Goal: Navigation & Orientation: Find specific page/section

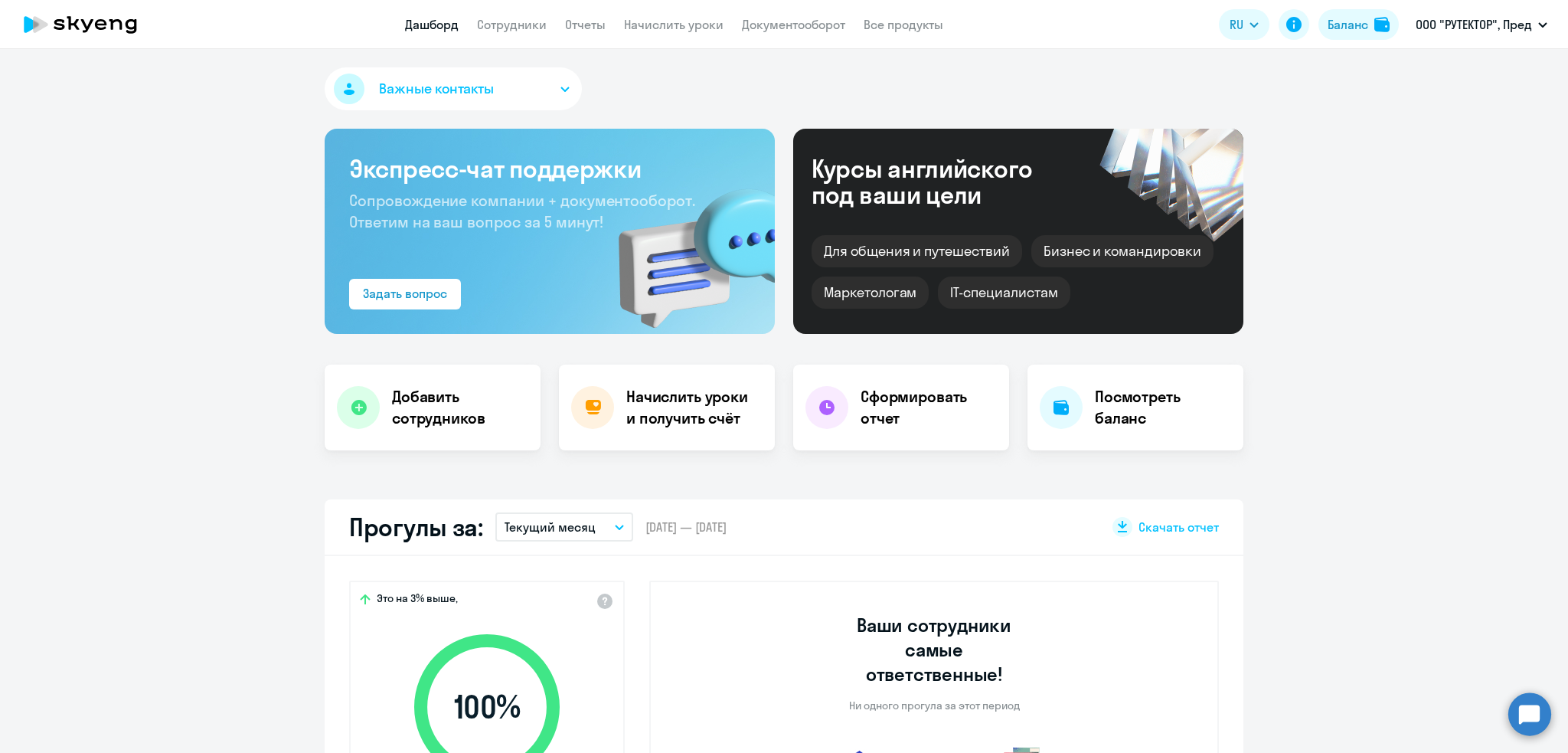
select select "30"
click at [538, 17] on link "Сотрудники" at bounding box center [512, 24] width 70 height 15
select select "30"
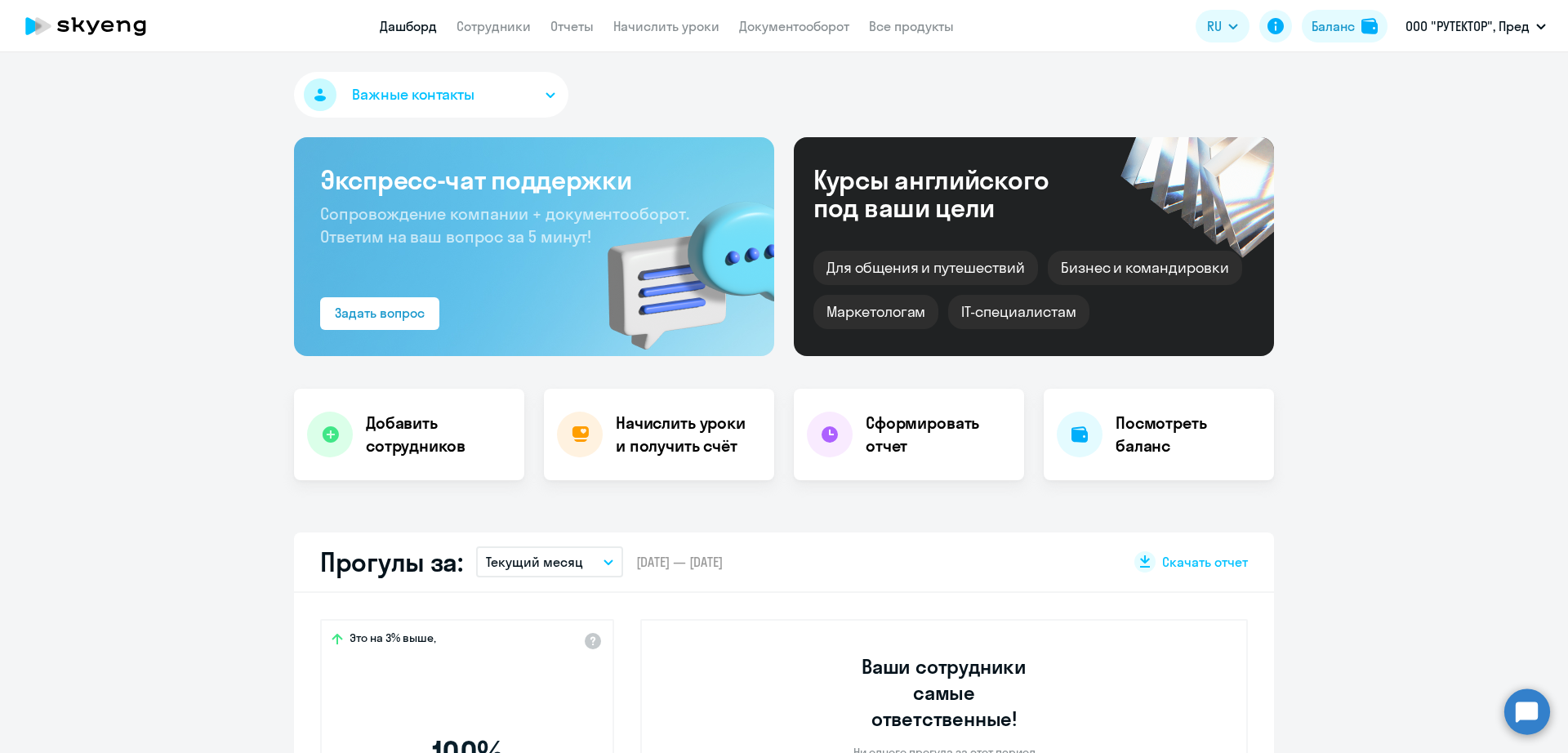
select select "30"
click at [494, 25] on link "Сотрудники" at bounding box center [494, 25] width 75 height 16
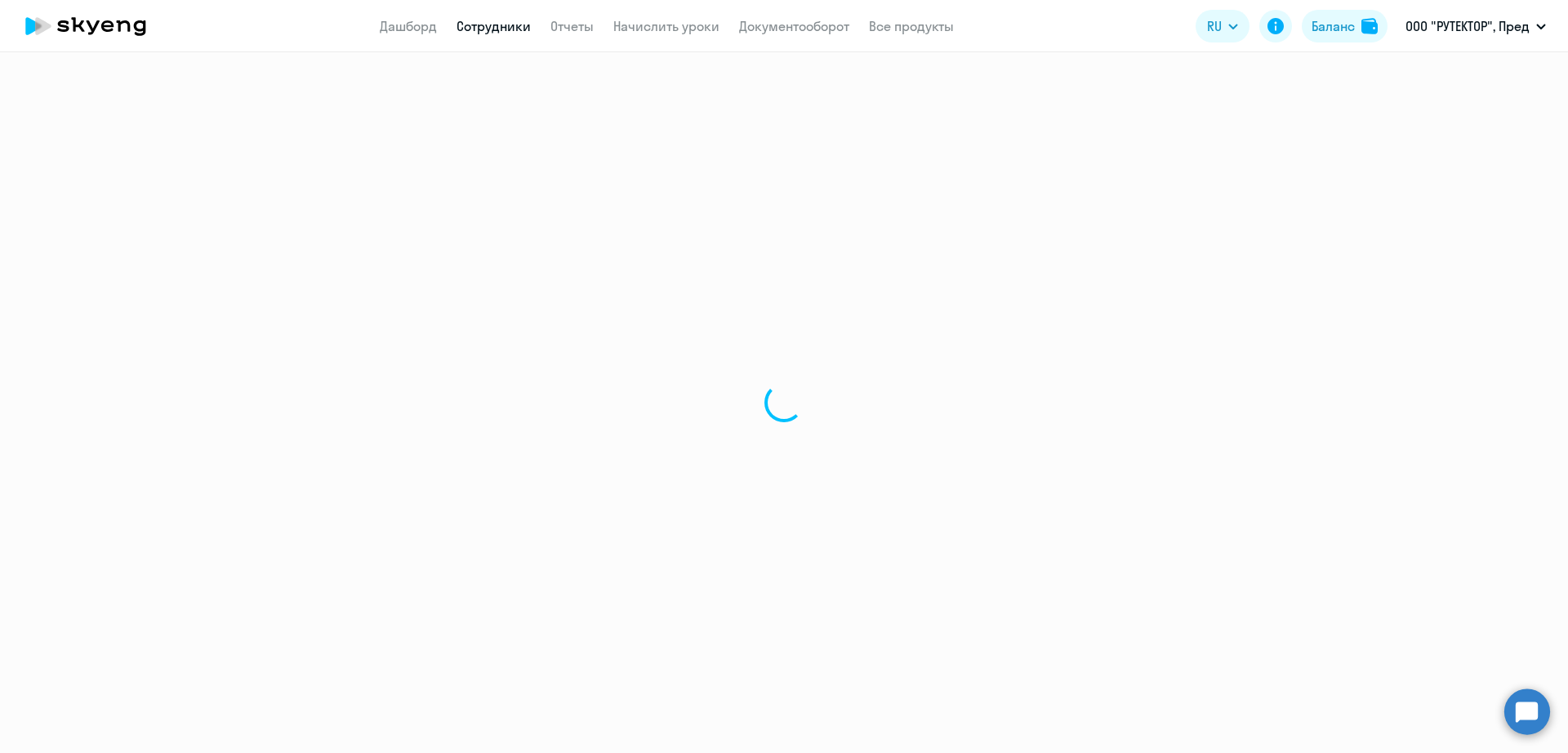
select select "30"
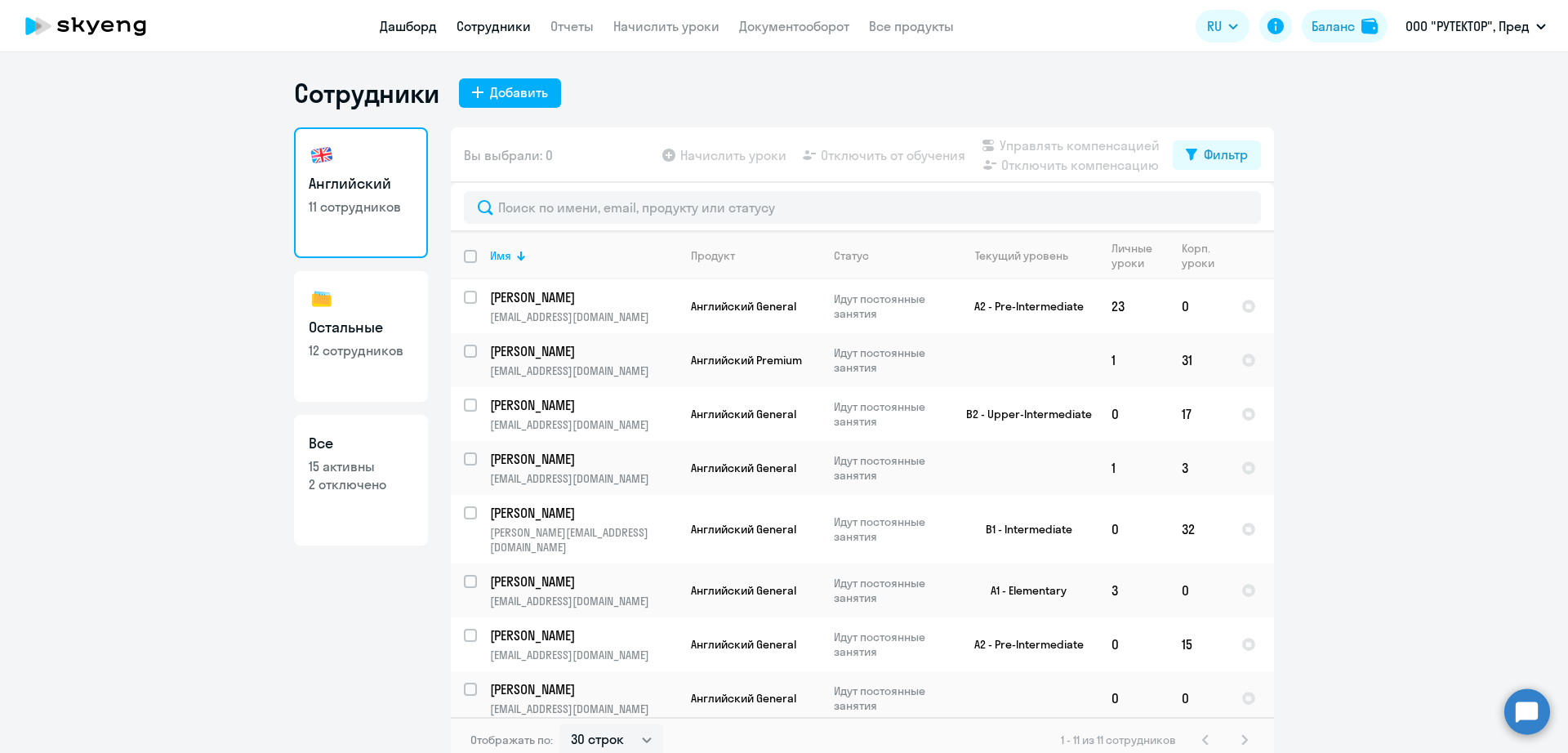
click at [398, 30] on link "Дашборд" at bounding box center [408, 25] width 57 height 16
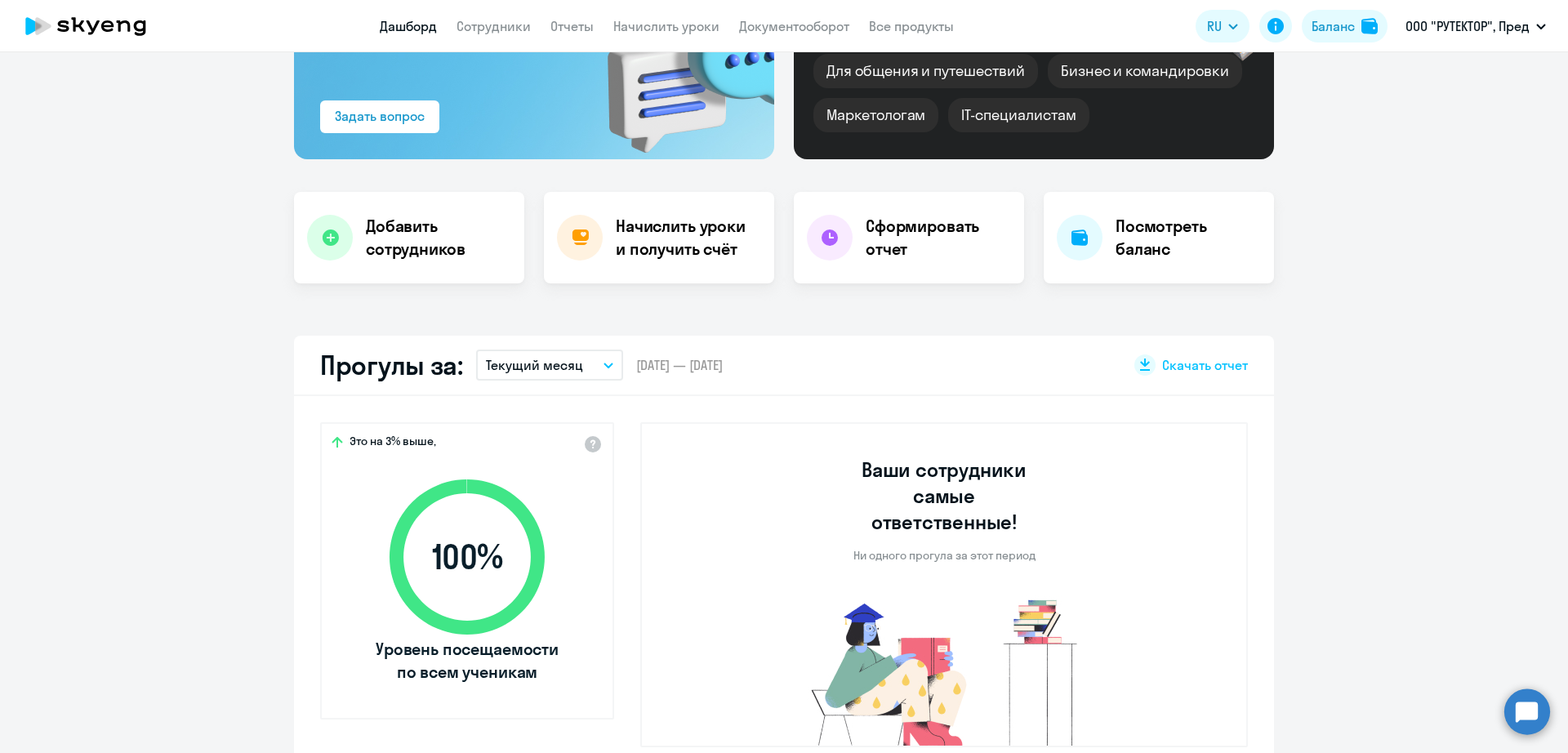
select select "30"
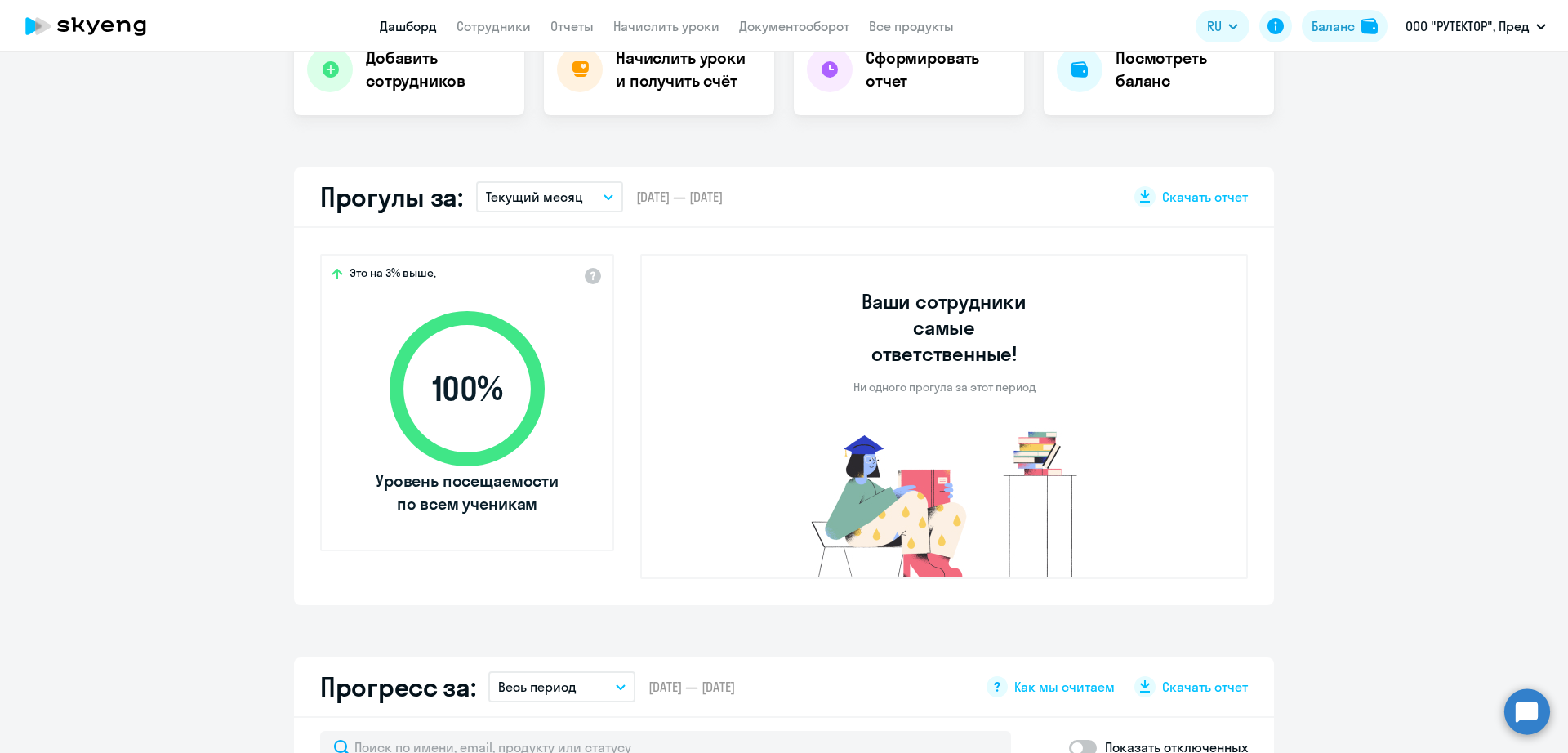
scroll to position [109, 0]
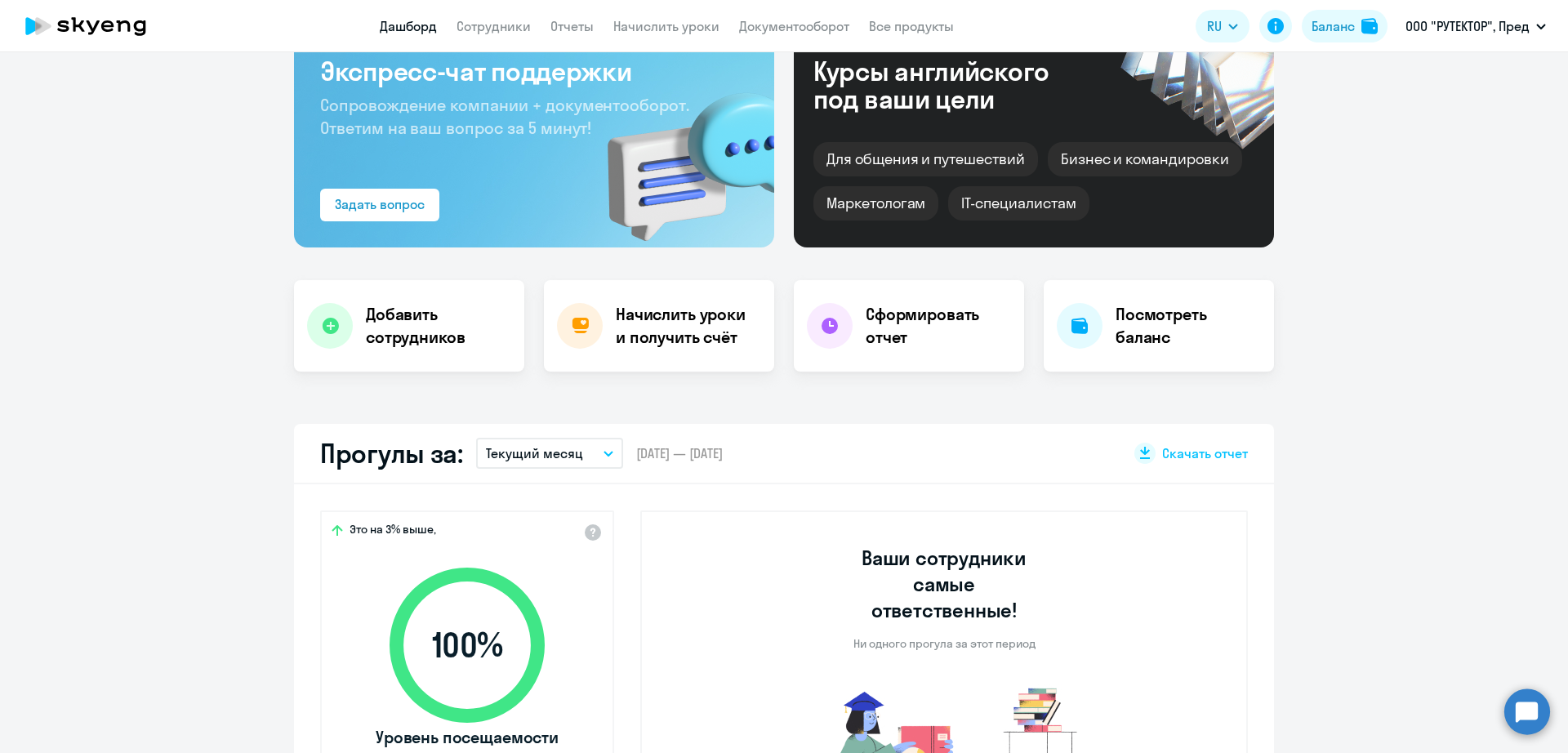
click at [397, 37] on app-header "Дашборд Сотрудники Отчеты Начислить уроки Документооборот Все продукты Дашборд …" at bounding box center [784, 26] width 1568 height 52
click at [400, 27] on link "Дашборд" at bounding box center [408, 25] width 57 height 16
click at [1532, 704] on circle at bounding box center [1527, 711] width 46 height 46
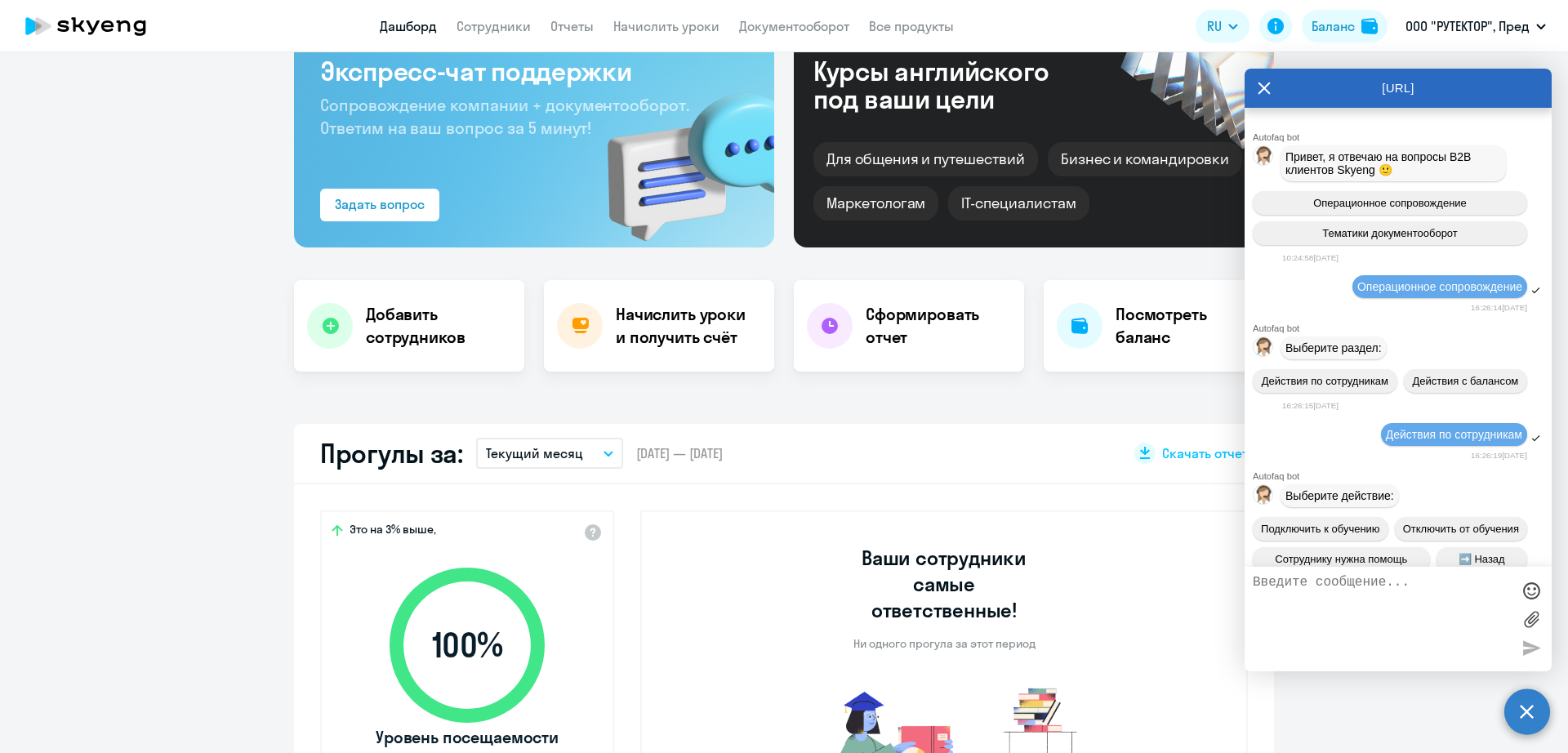
scroll to position [12869, 0]
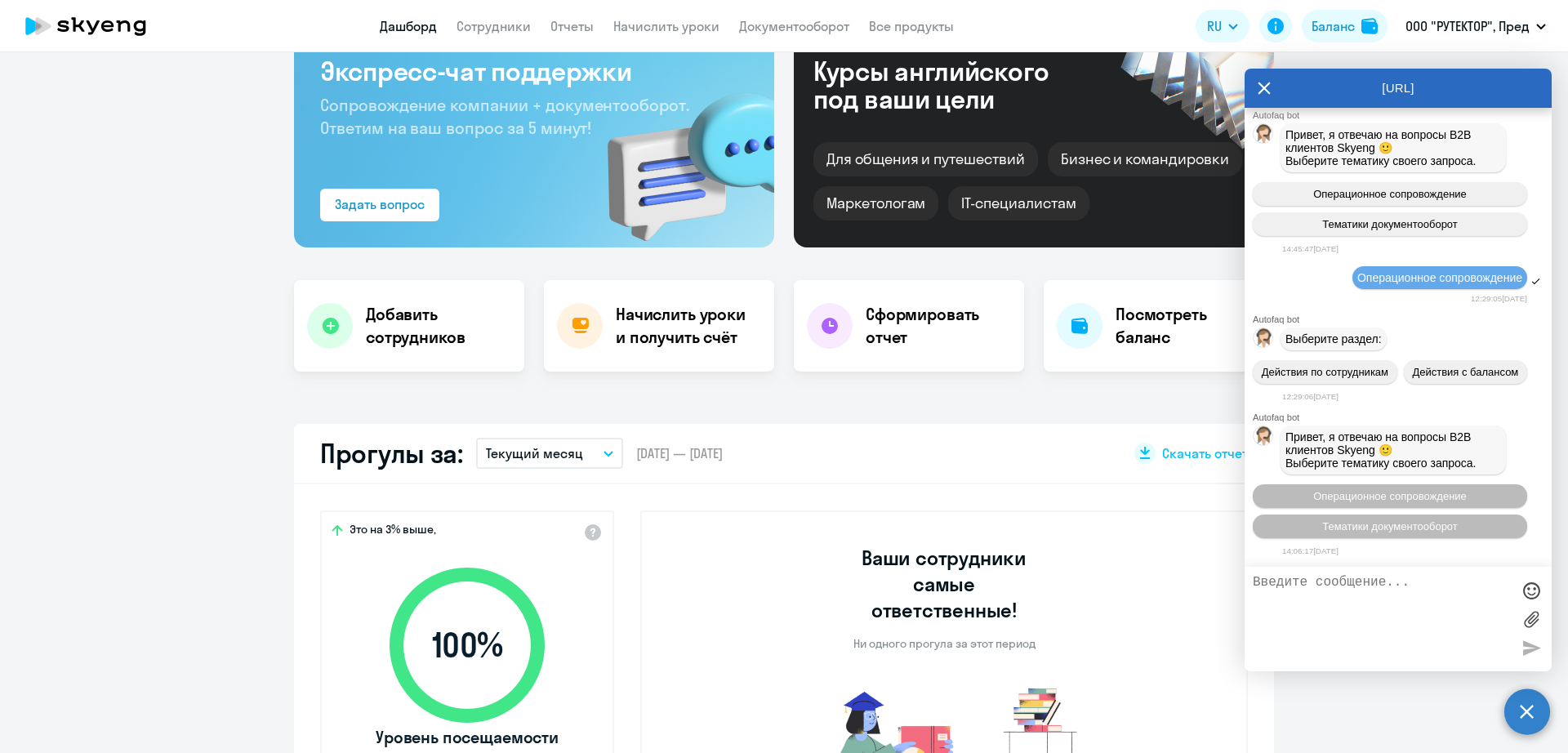
click at [626, 399] on div "Важные контакты Экспресс-чат поддержки Сопровождение компании + документооборот…" at bounding box center [784, 402] width 1568 height 701
click at [1522, 708] on circle at bounding box center [1527, 711] width 46 height 46
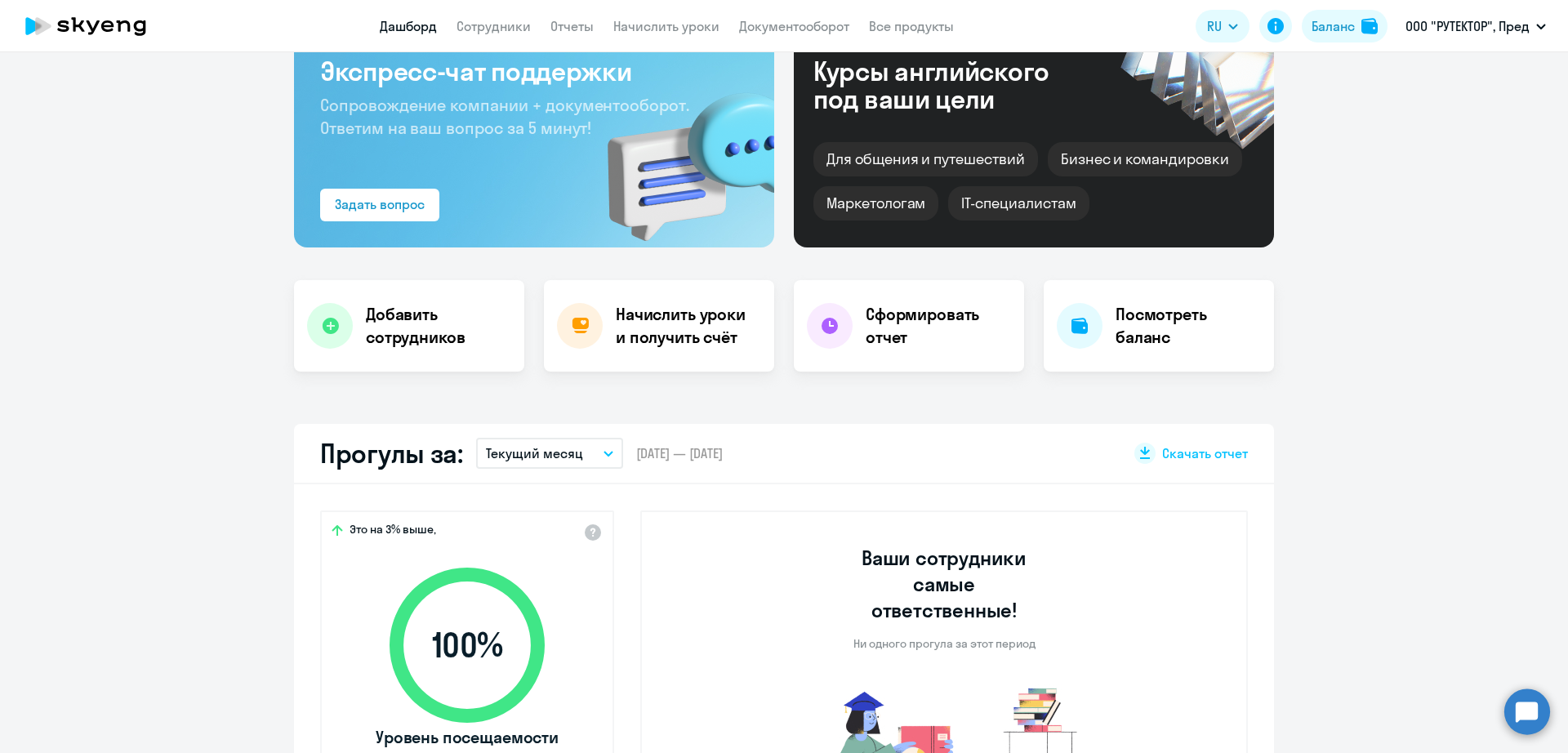
click at [1528, 714] on circle at bounding box center [1527, 711] width 46 height 46
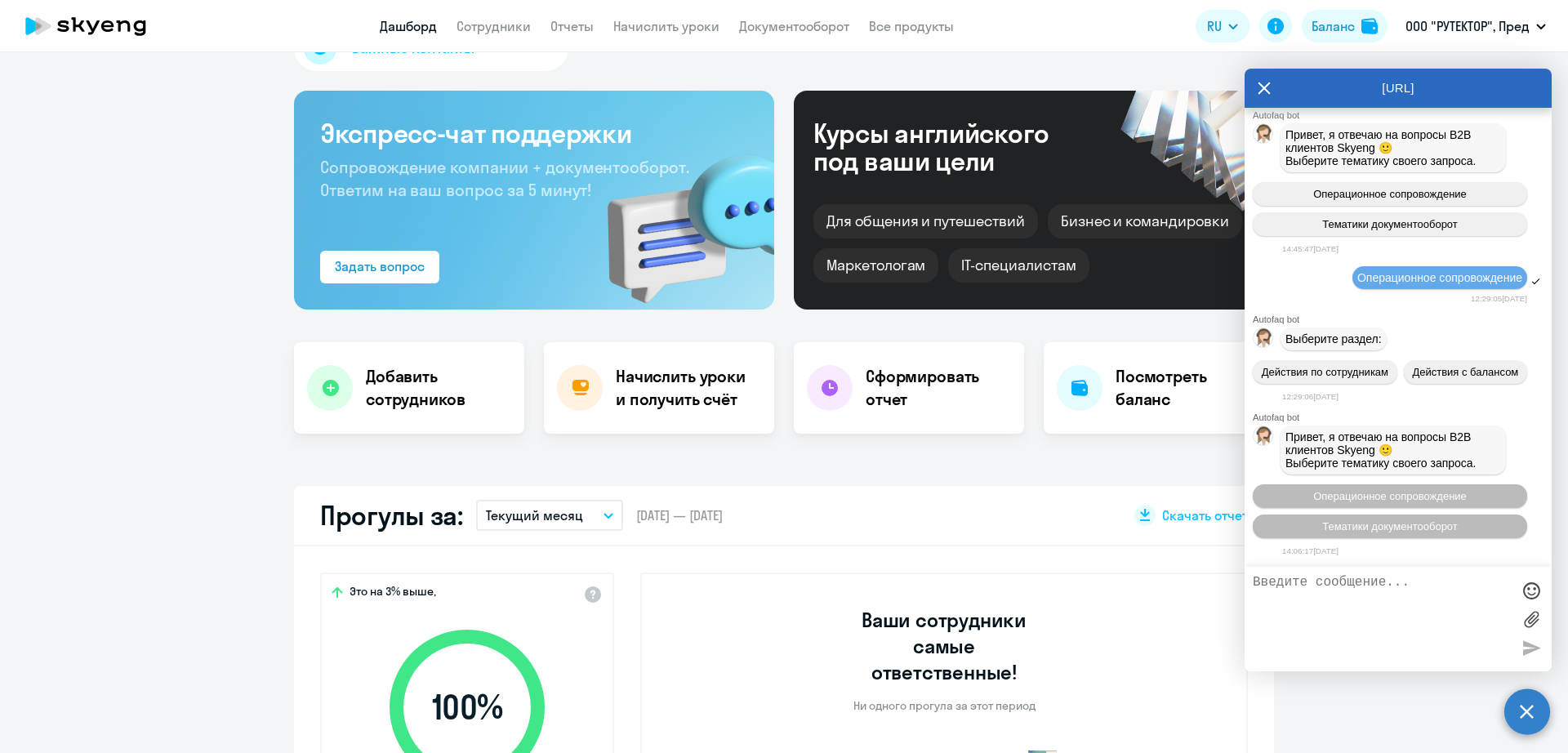
scroll to position [0, 0]
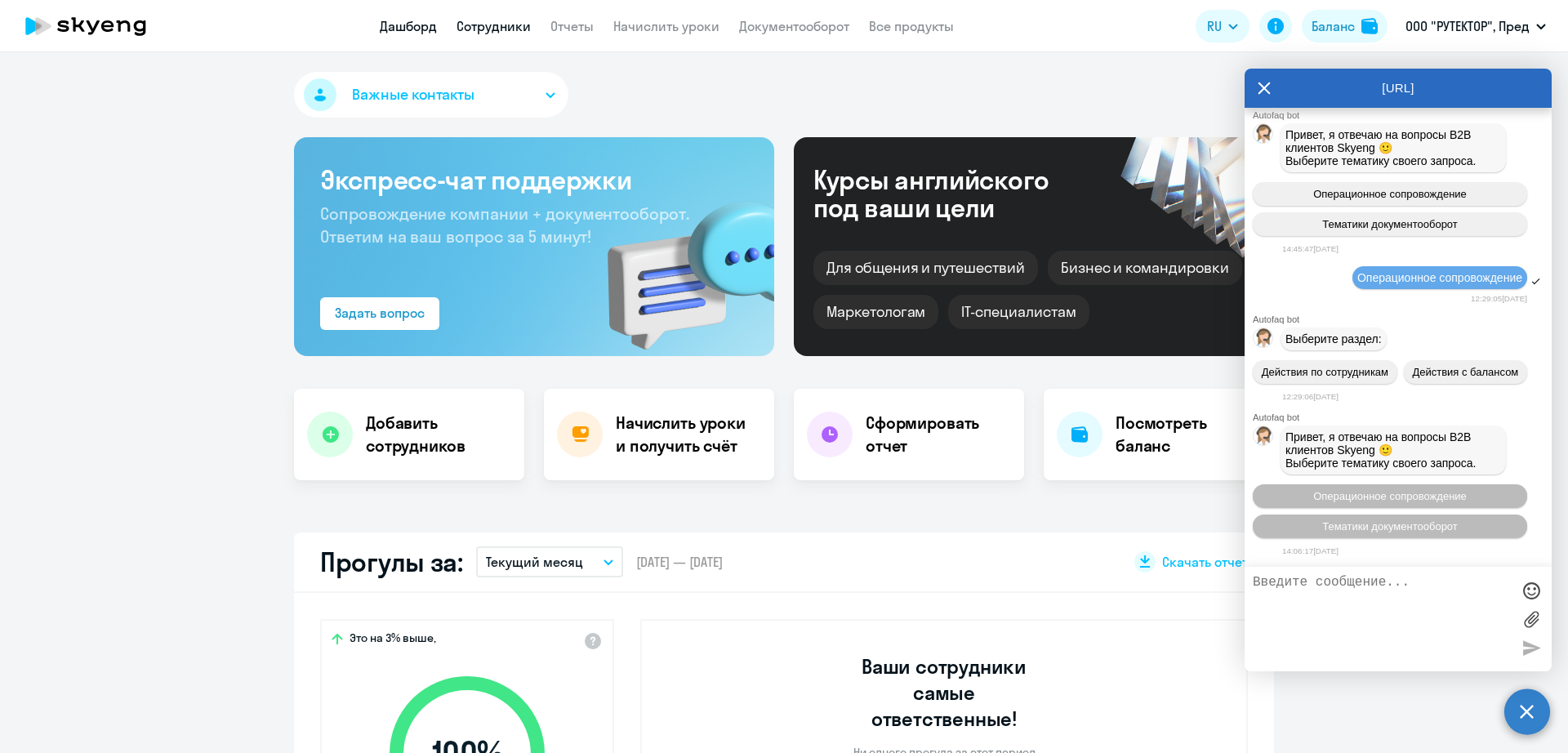
click at [526, 27] on link "Сотрудники" at bounding box center [494, 25] width 75 height 16
select select "30"
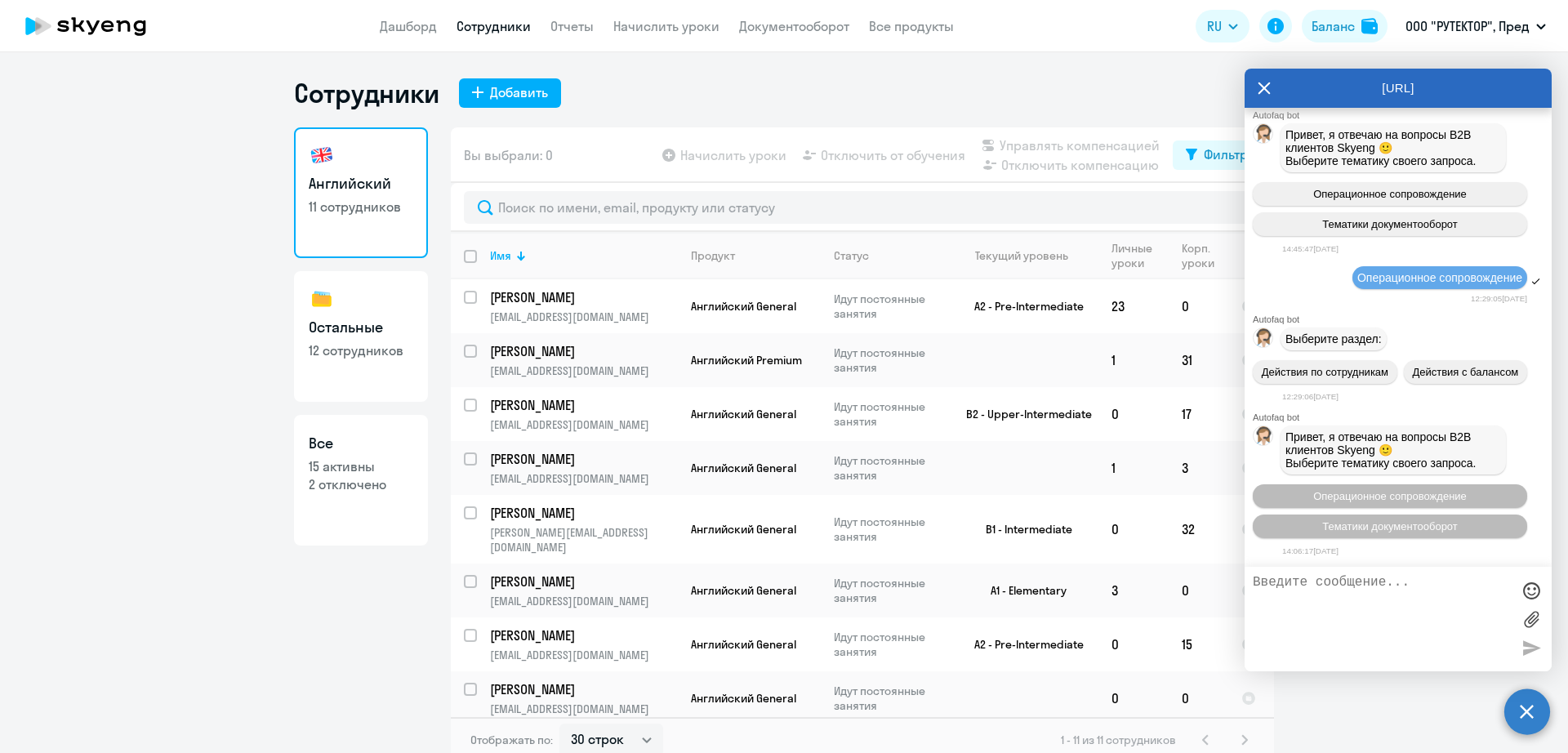
click at [1532, 710] on circle at bounding box center [1527, 711] width 46 height 46
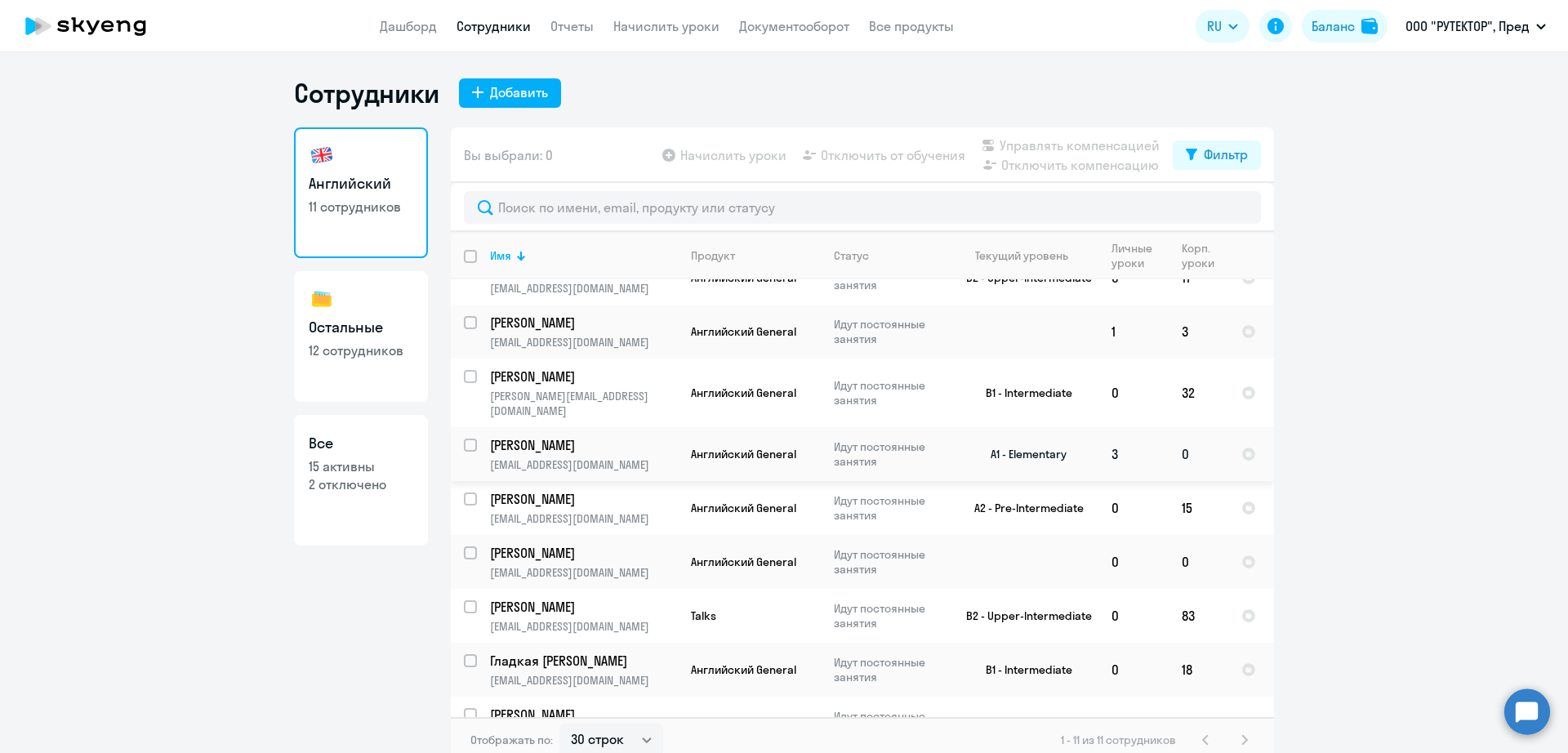
scroll to position [155, 0]
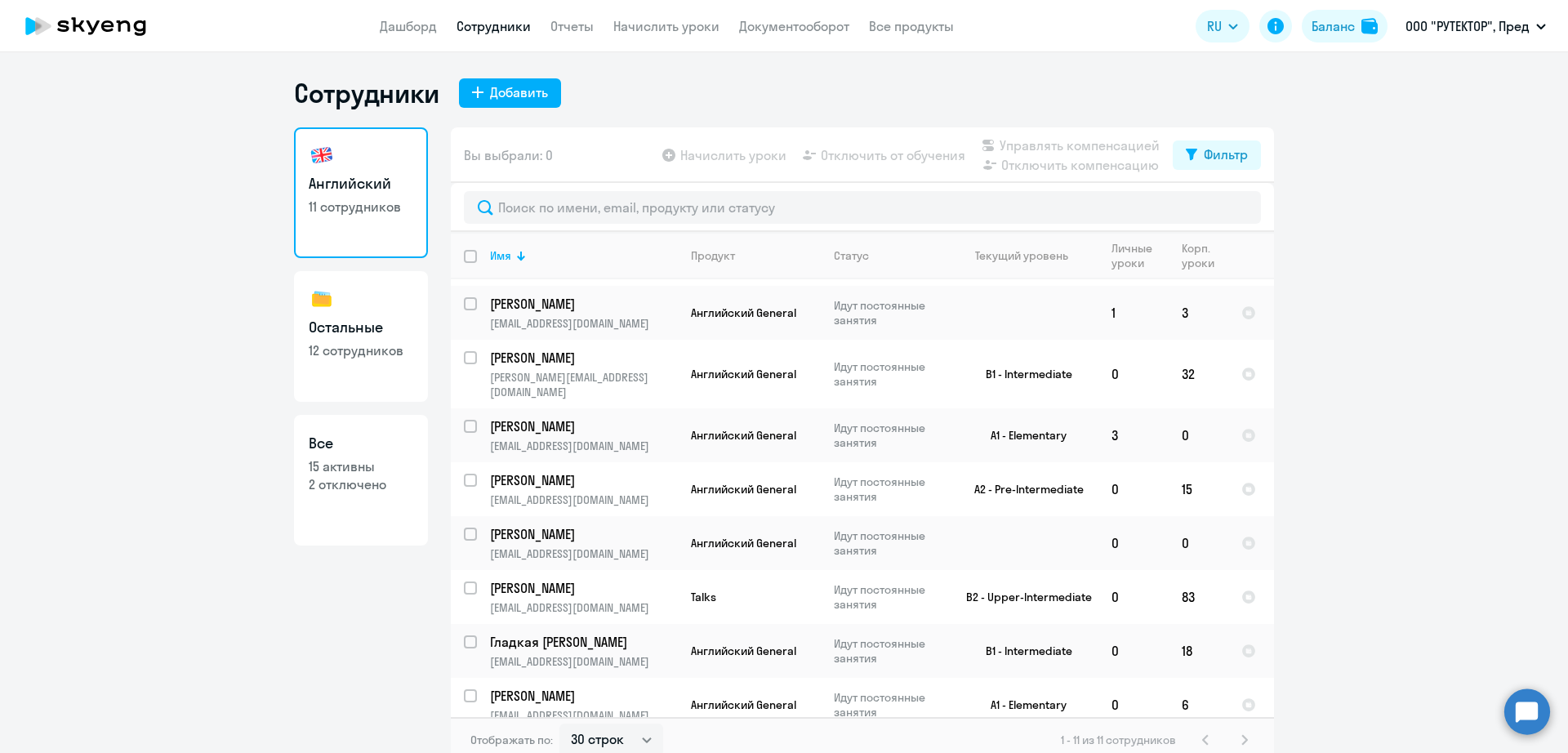
click at [875, 96] on div "Сотрудники Добавить" at bounding box center [784, 93] width 980 height 33
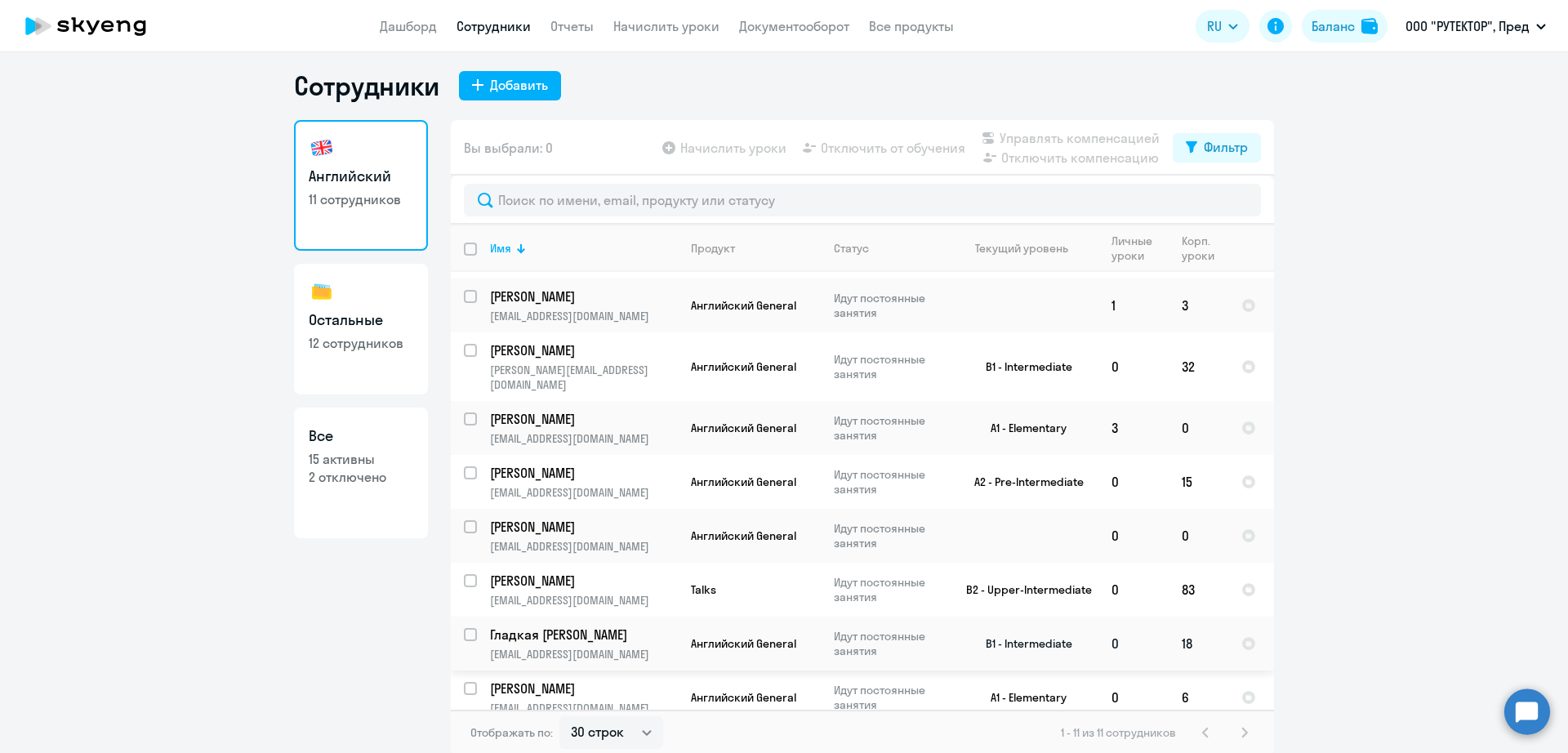
scroll to position [10, 0]
